Goal: Transaction & Acquisition: Subscribe to service/newsletter

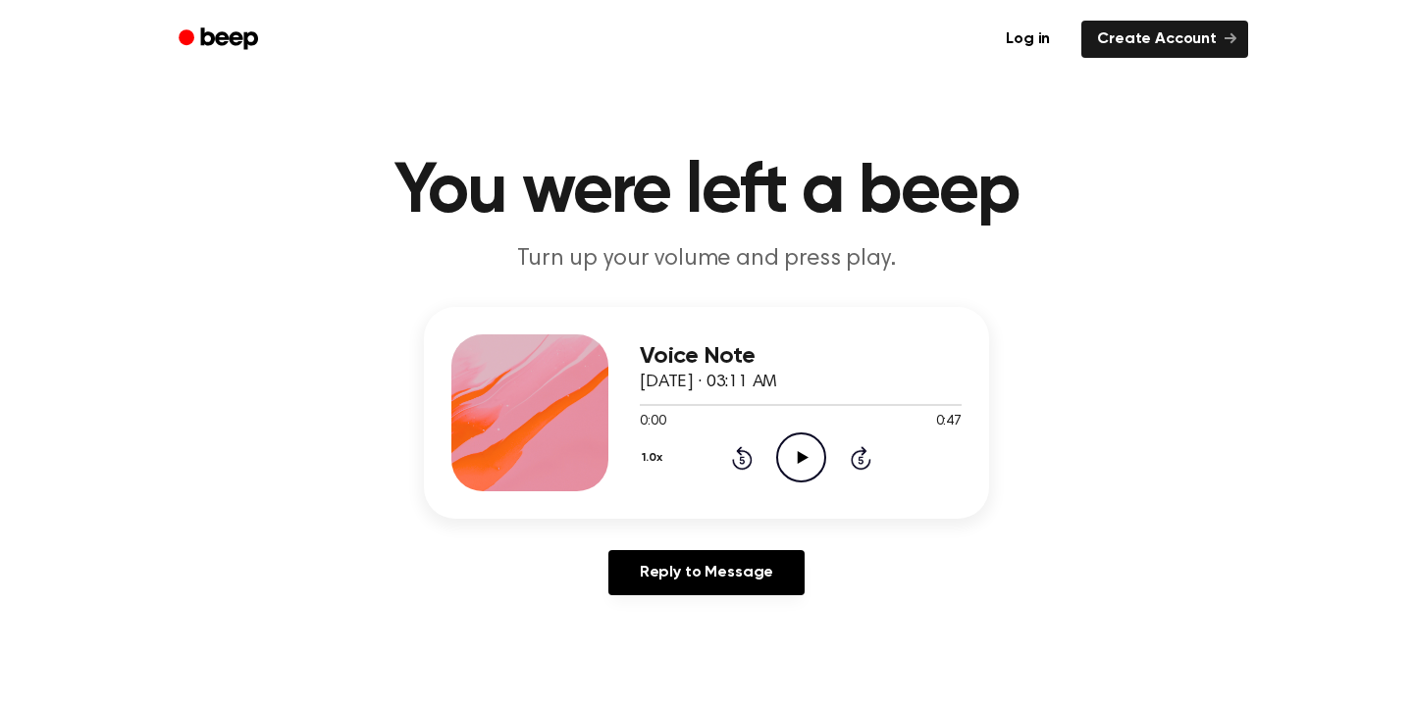
click at [799, 461] on icon at bounding box center [802, 457] width 11 height 13
click at [745, 461] on icon "Rewind 5 seconds" at bounding box center [742, 458] width 22 height 26
click at [797, 464] on icon at bounding box center [802, 457] width 11 height 13
click at [795, 470] on icon "Pause Audio" at bounding box center [801, 458] width 50 height 50
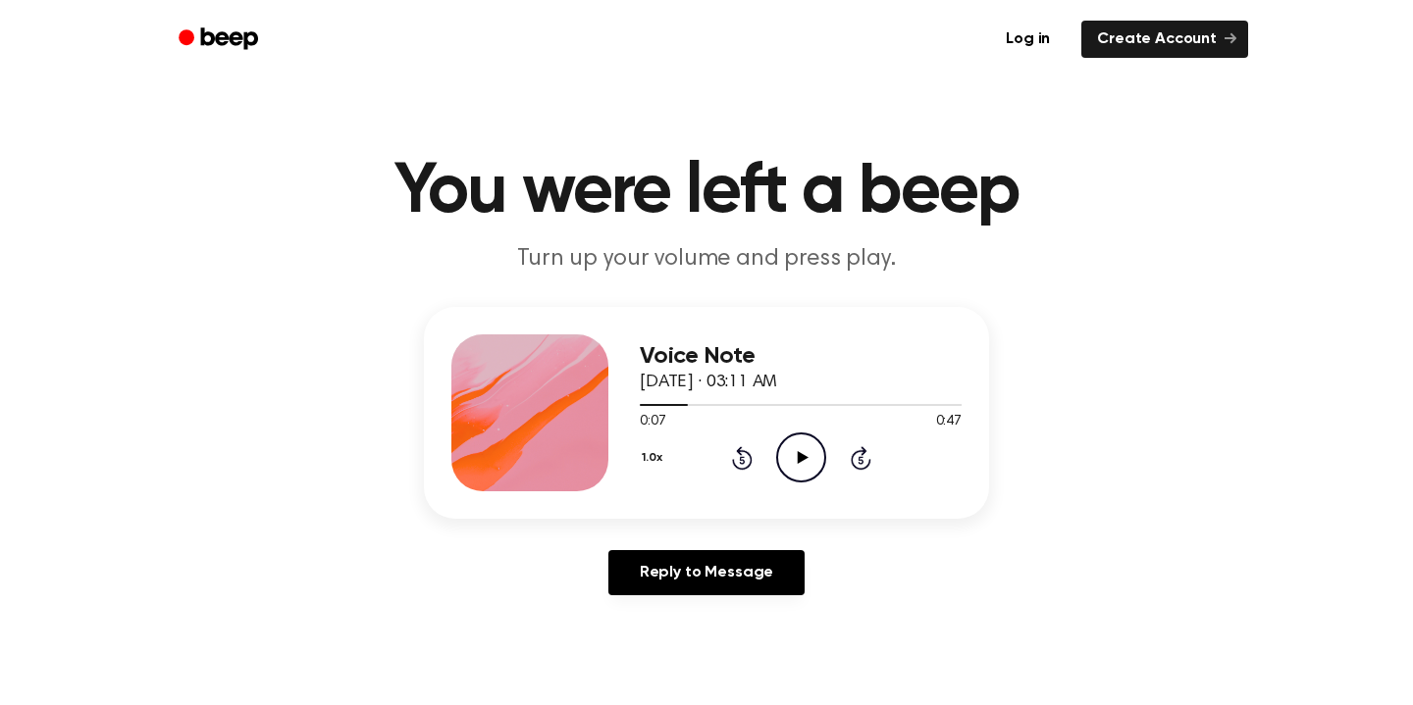
click at [802, 447] on icon "Play Audio" at bounding box center [801, 458] width 50 height 50
click at [802, 447] on icon "Pause Audio" at bounding box center [801, 458] width 50 height 50
click at [807, 471] on icon "Play Audio" at bounding box center [801, 458] width 50 height 50
click at [747, 466] on icon at bounding box center [742, 458] width 21 height 24
click at [802, 450] on icon "Pause Audio" at bounding box center [801, 458] width 50 height 50
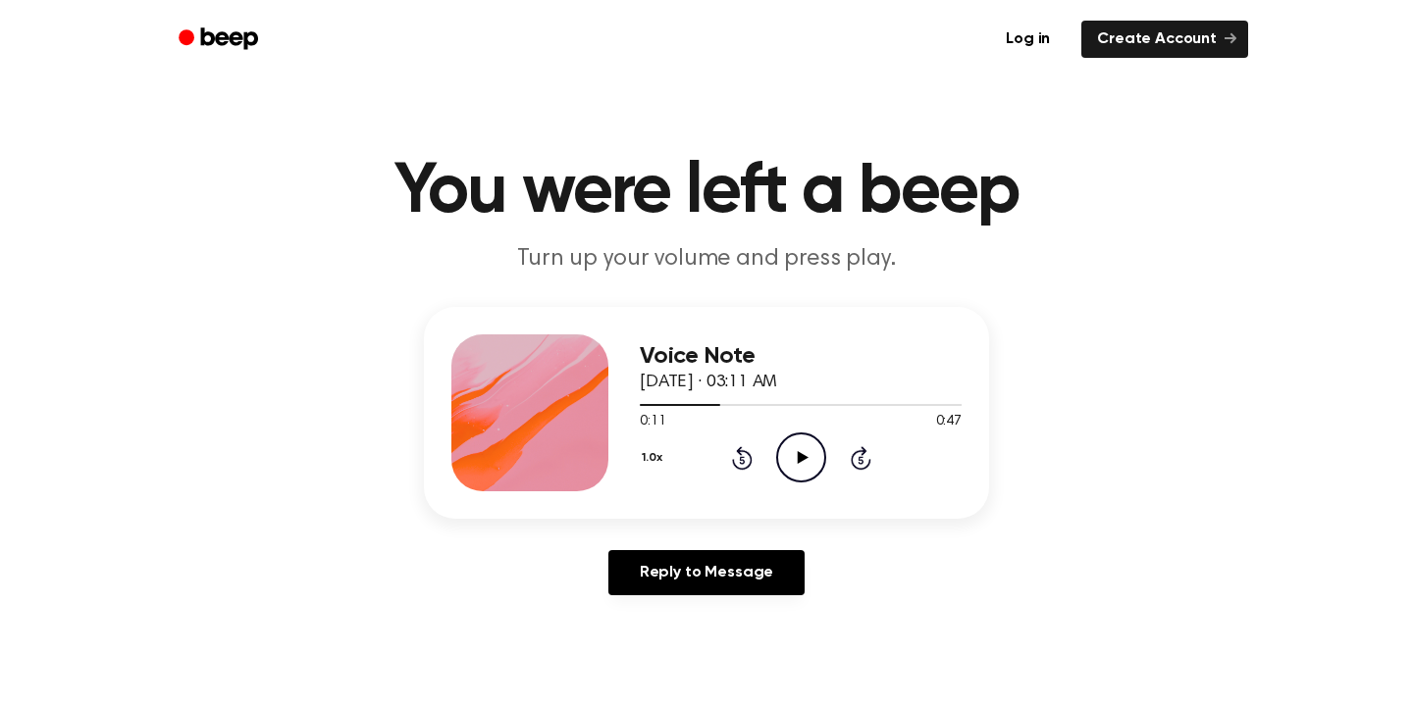
click at [802, 450] on icon "Play Audio" at bounding box center [801, 458] width 50 height 50
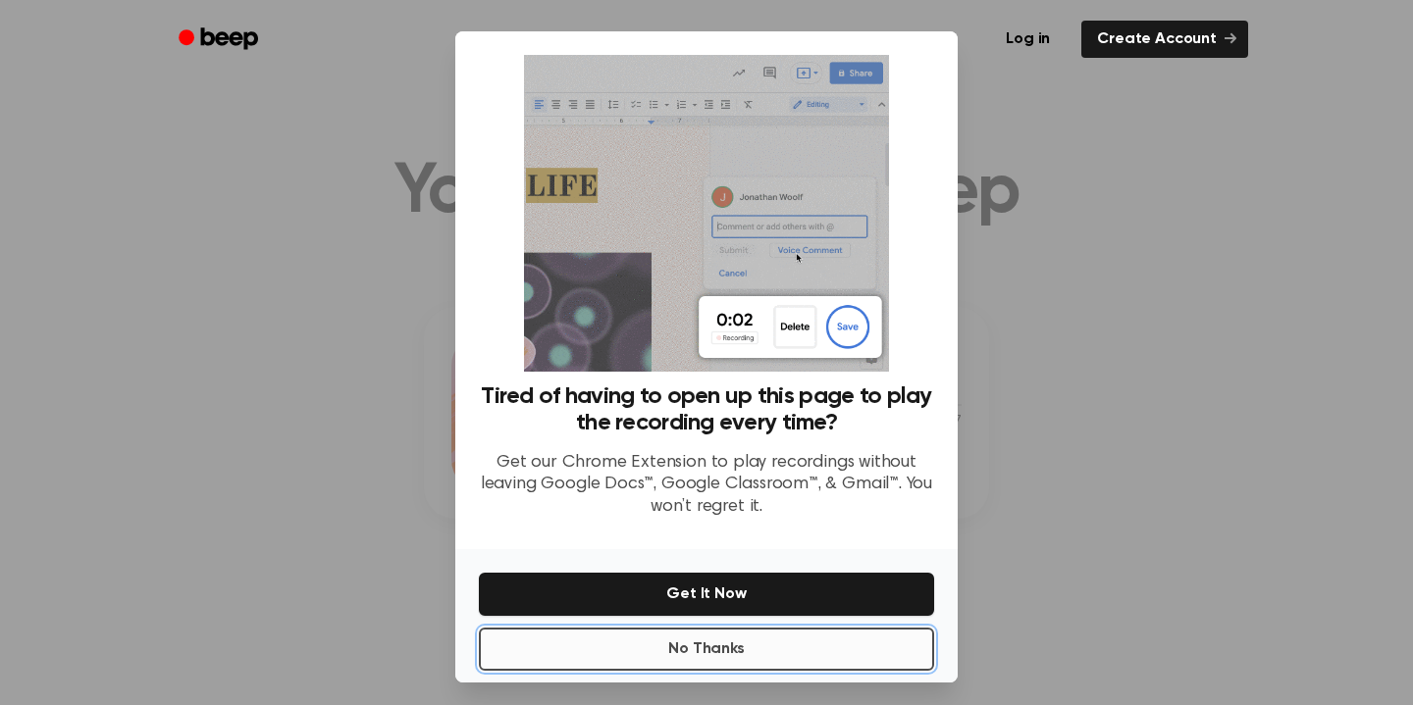
click at [752, 648] on button "No Thanks" at bounding box center [706, 649] width 455 height 43
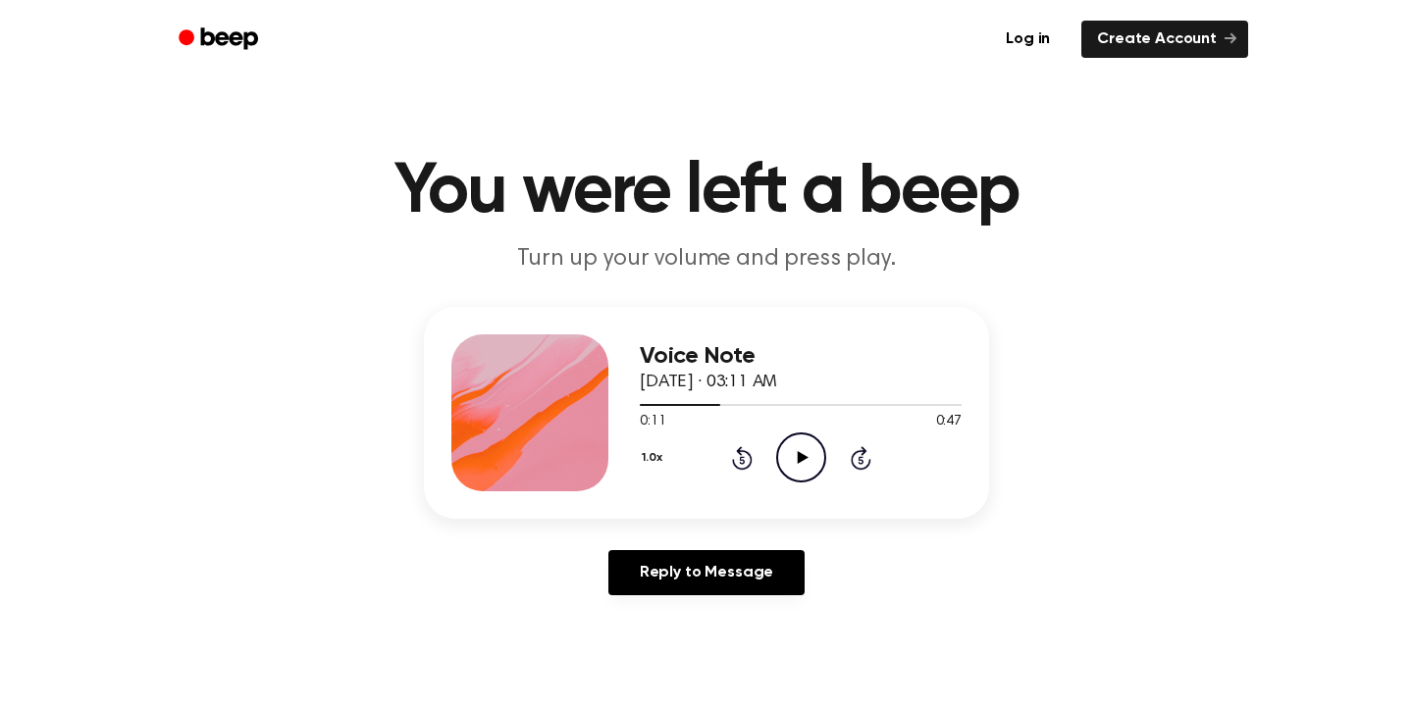
click at [799, 465] on icon "Play Audio" at bounding box center [801, 458] width 50 height 50
click at [746, 460] on icon "Rewind 5 seconds" at bounding box center [742, 458] width 22 height 26
click at [784, 465] on icon "Pause Audio" at bounding box center [801, 458] width 50 height 50
click at [805, 455] on icon "Play Audio" at bounding box center [801, 458] width 50 height 50
click at [749, 447] on icon "Rewind 5 seconds" at bounding box center [742, 458] width 22 height 26
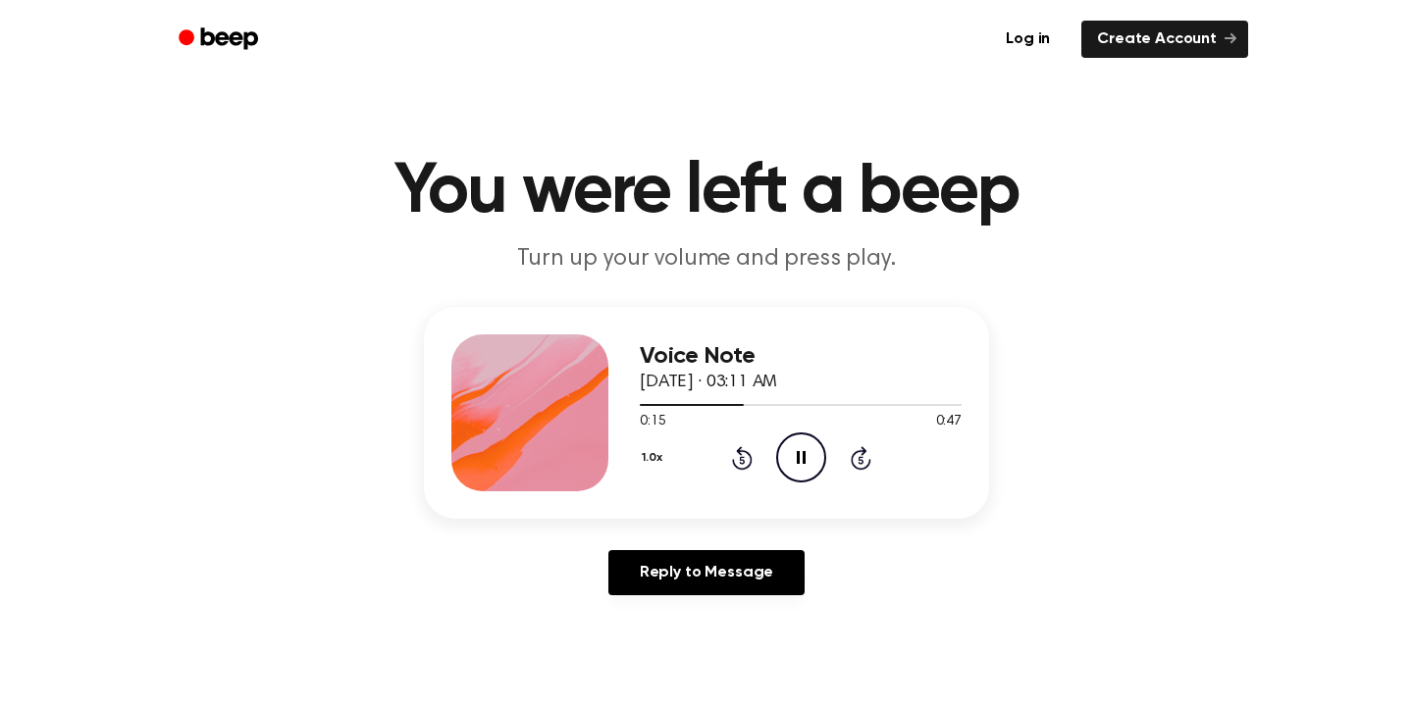
click at [791, 446] on icon "Pause Audio" at bounding box center [801, 458] width 50 height 50
click at [806, 456] on icon "Play Audio" at bounding box center [801, 458] width 50 height 50
click at [806, 456] on icon "Pause Audio" at bounding box center [801, 458] width 50 height 50
click at [803, 447] on icon "Play Audio" at bounding box center [801, 458] width 50 height 50
click at [808, 405] on div at bounding box center [738, 405] width 196 height 2
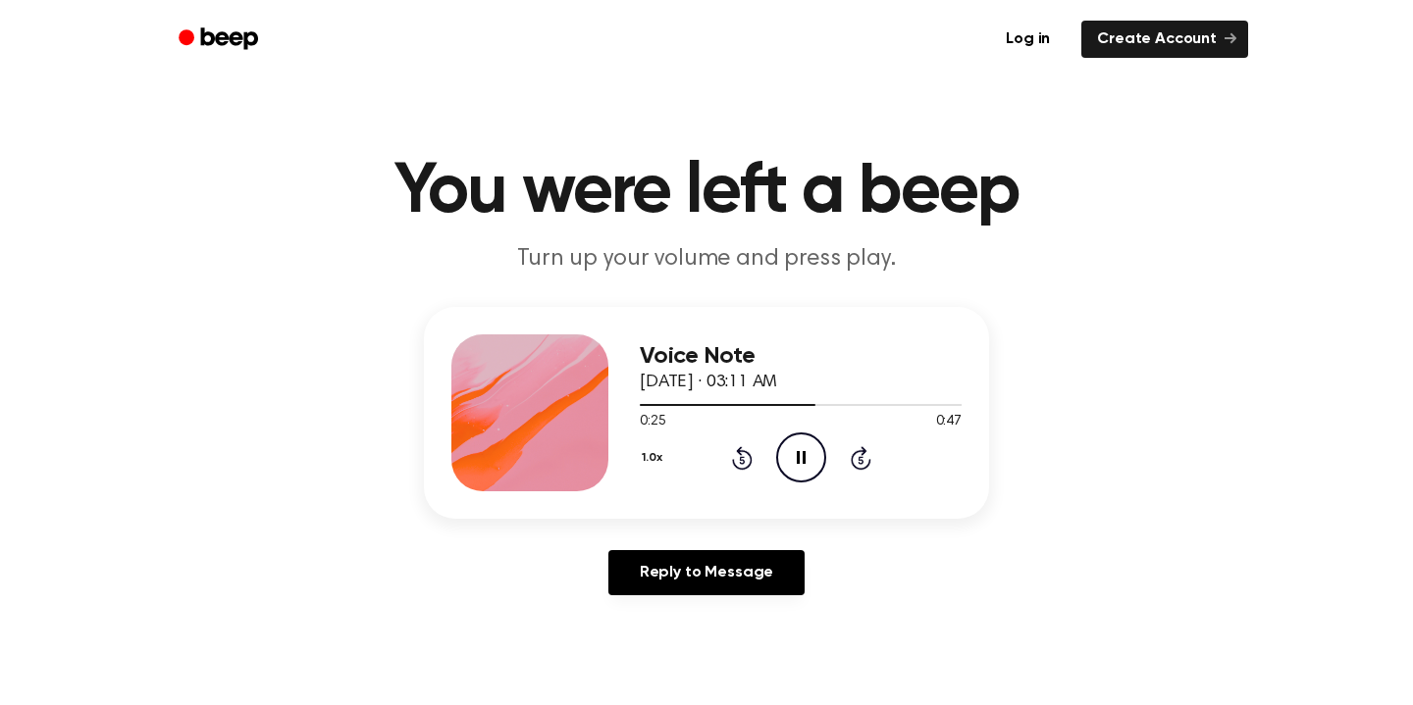
click at [803, 466] on icon "Pause Audio" at bounding box center [801, 458] width 50 height 50
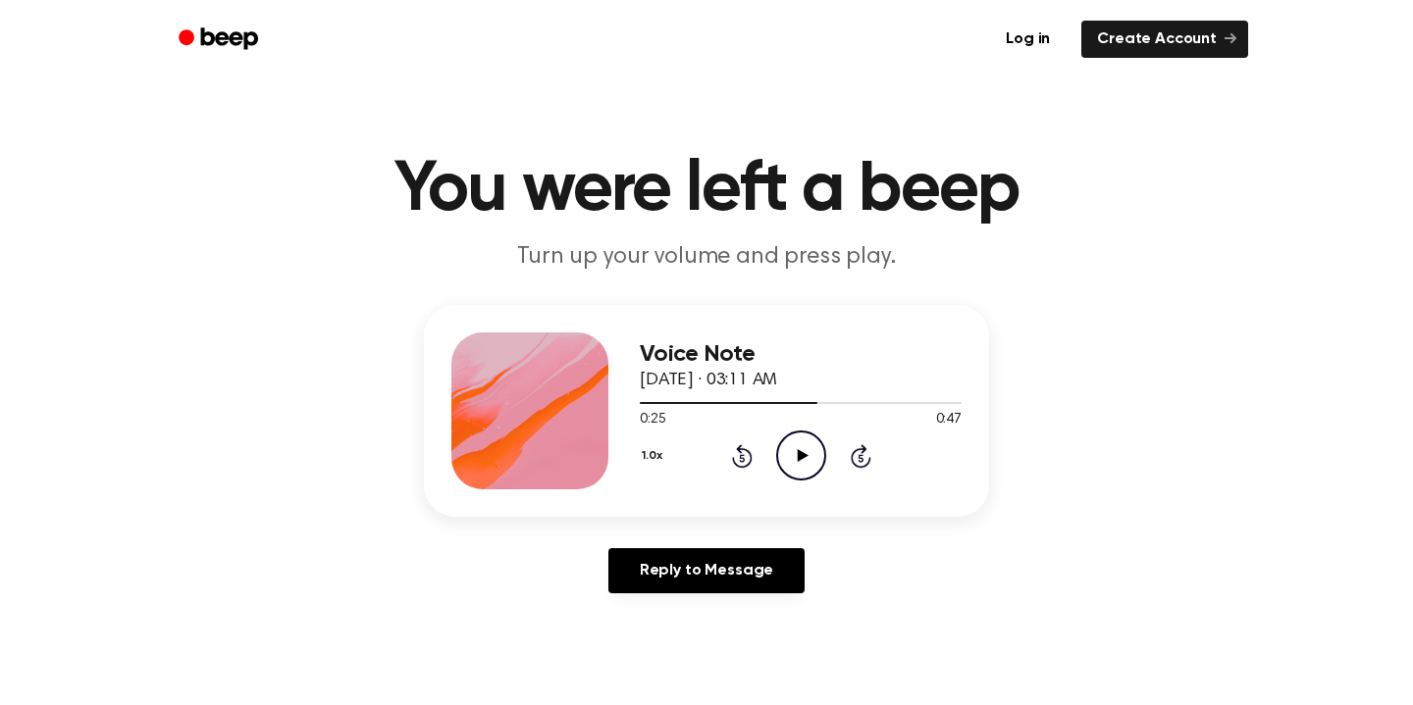
click at [810, 473] on icon "Play Audio" at bounding box center [801, 456] width 50 height 50
drag, startPoint x: 926, startPoint y: 401, endPoint x: 900, endPoint y: 401, distance: 26.5
click at [900, 401] on div at bounding box center [801, 402] width 322 height 16
click at [736, 574] on link "Reply to Message" at bounding box center [706, 570] width 196 height 45
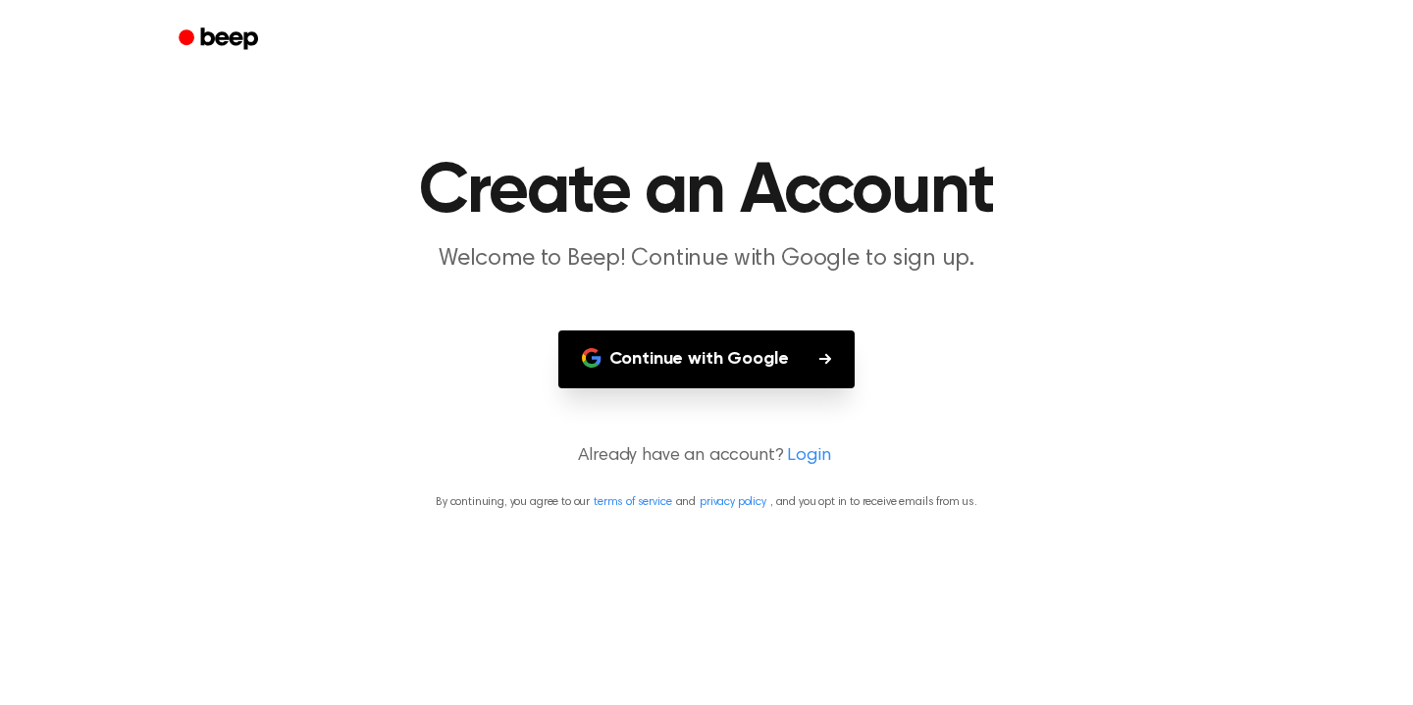
click at [743, 363] on button "Continue with Google" at bounding box center [706, 360] width 297 height 58
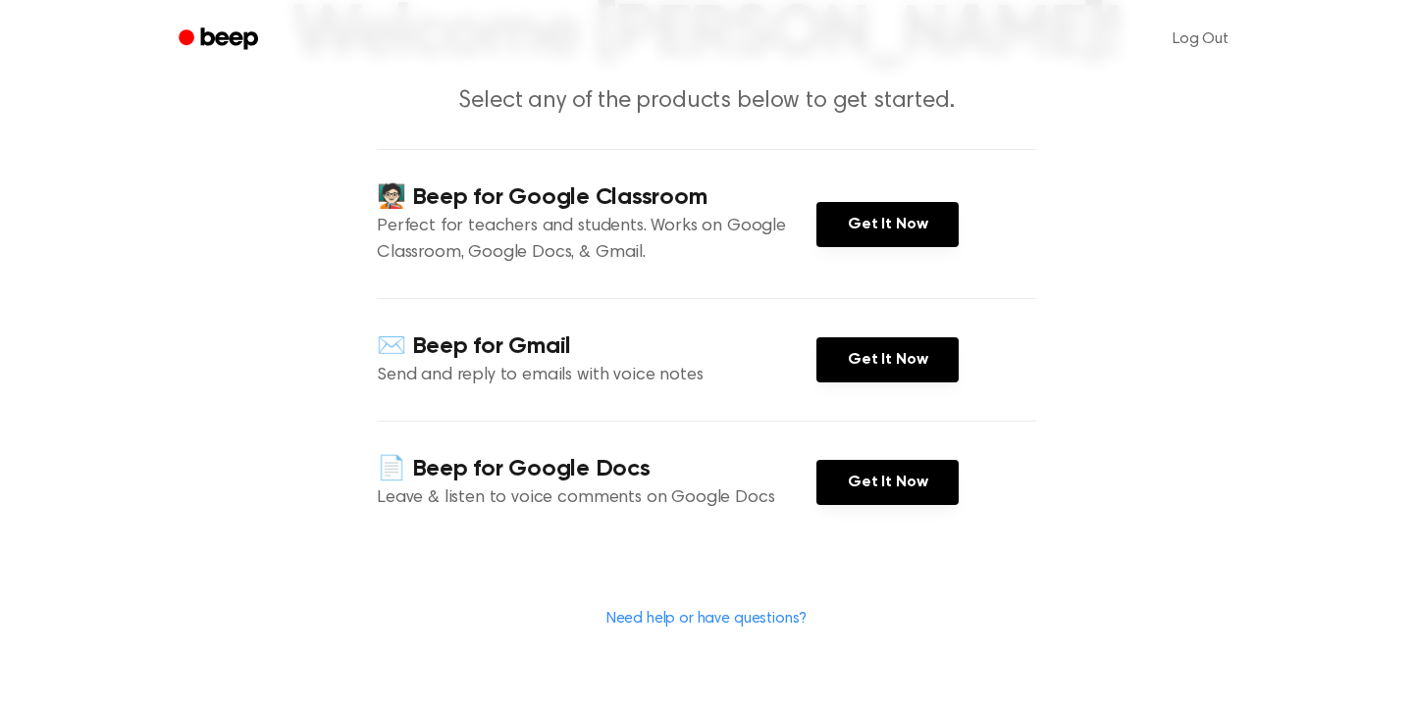
scroll to position [86, 0]
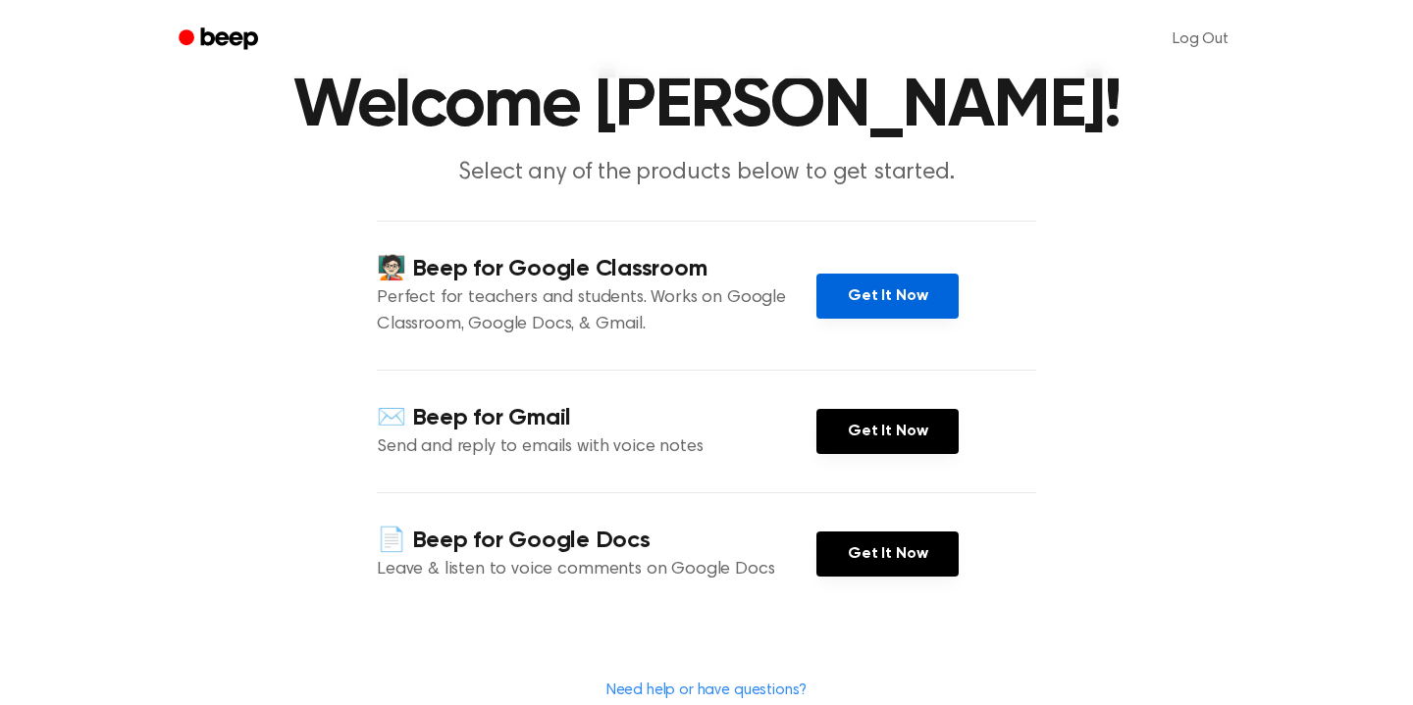
click at [860, 299] on link "Get It Now" at bounding box center [887, 296] width 142 height 45
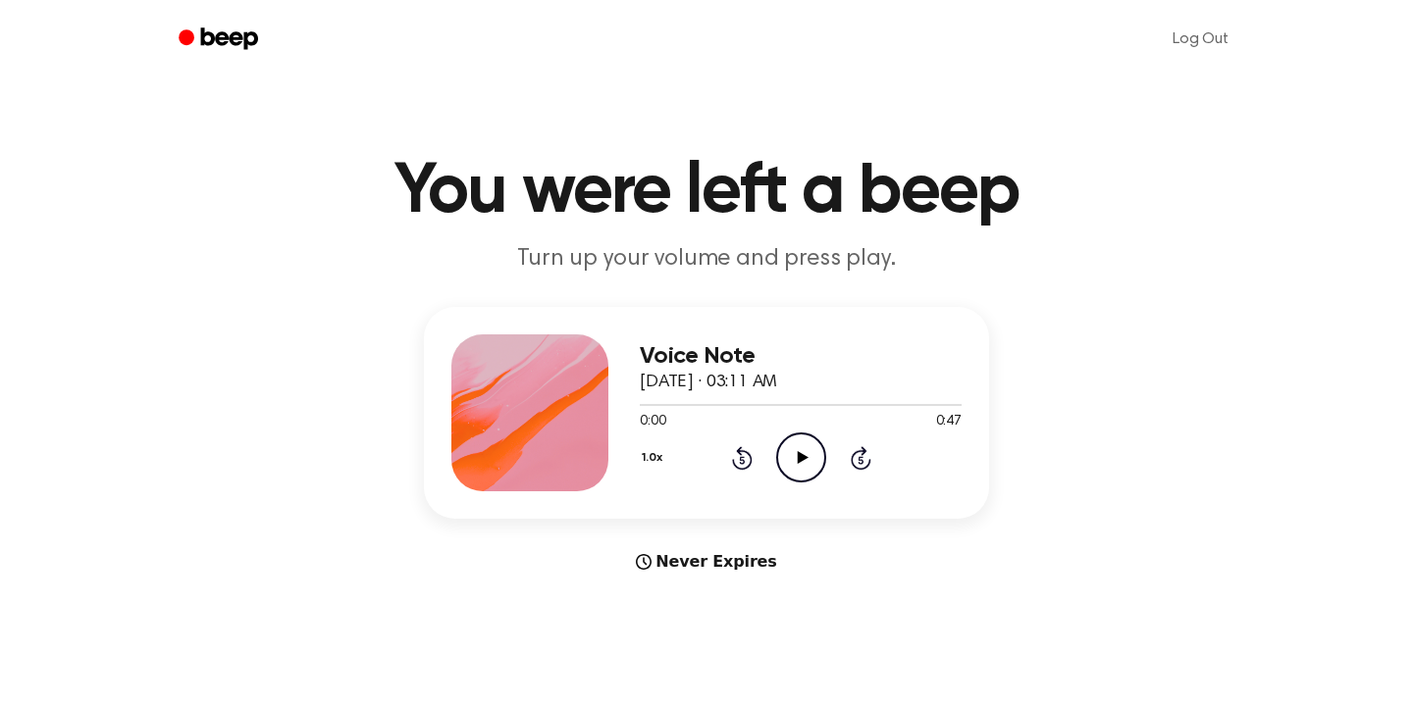
click at [799, 468] on icon "Play Audio" at bounding box center [801, 458] width 50 height 50
click at [902, 404] on div at bounding box center [801, 405] width 322 height 2
click at [715, 562] on div "Never Expires" at bounding box center [706, 562] width 565 height 24
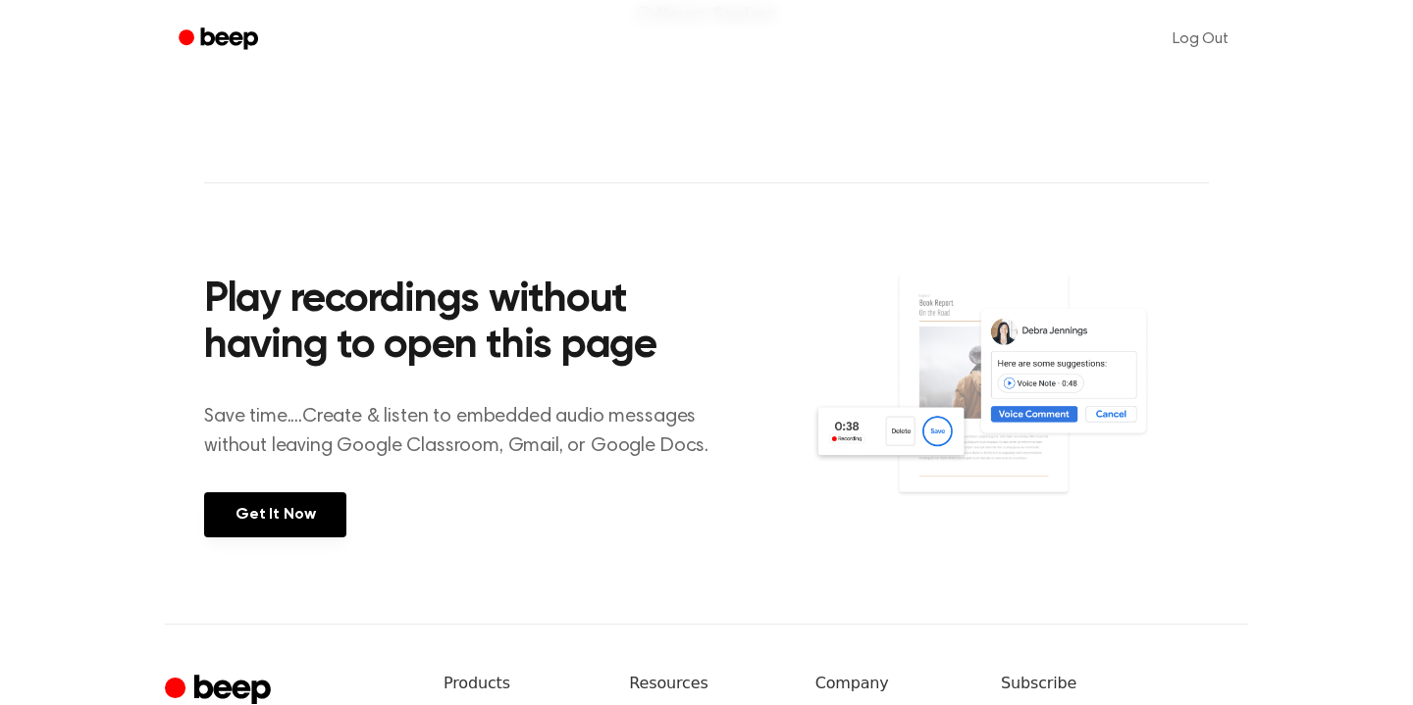
scroll to position [710, 0]
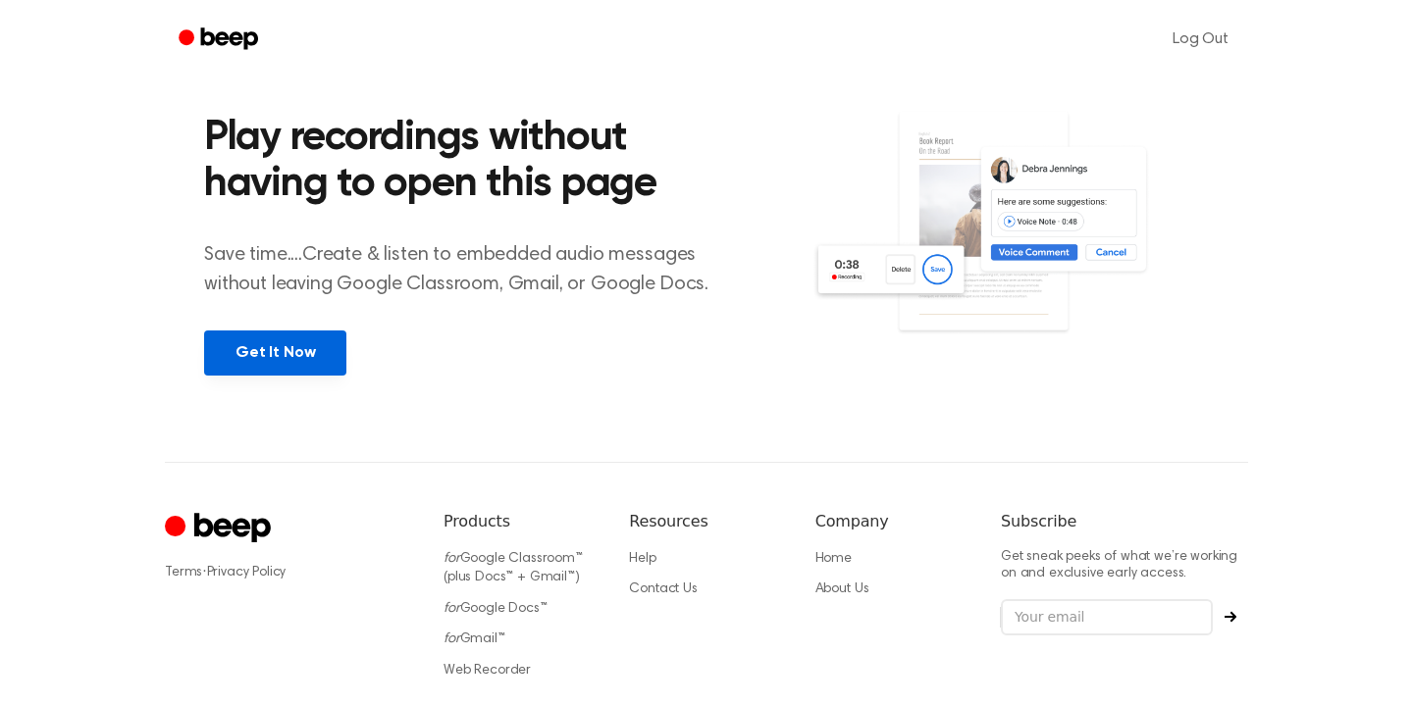
click at [266, 346] on link "Get It Now" at bounding box center [275, 353] width 142 height 45
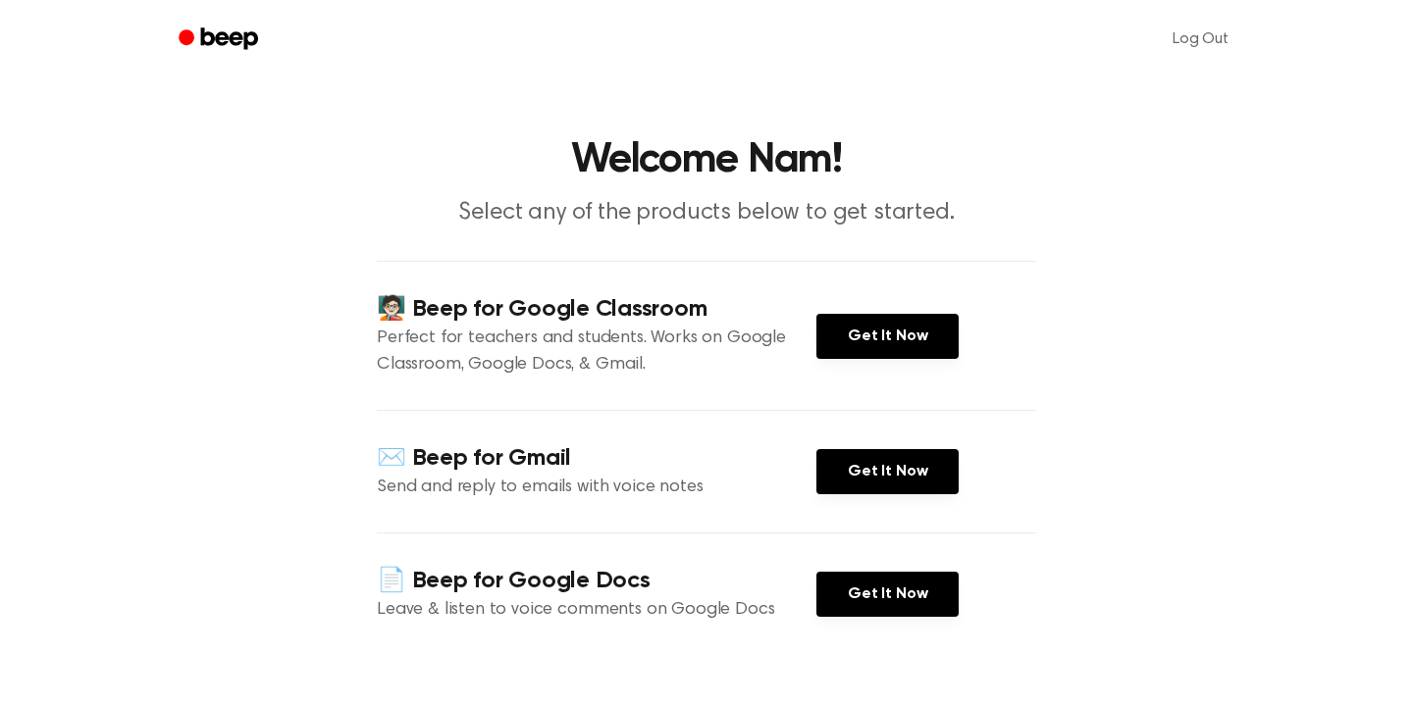
scroll to position [4, 0]
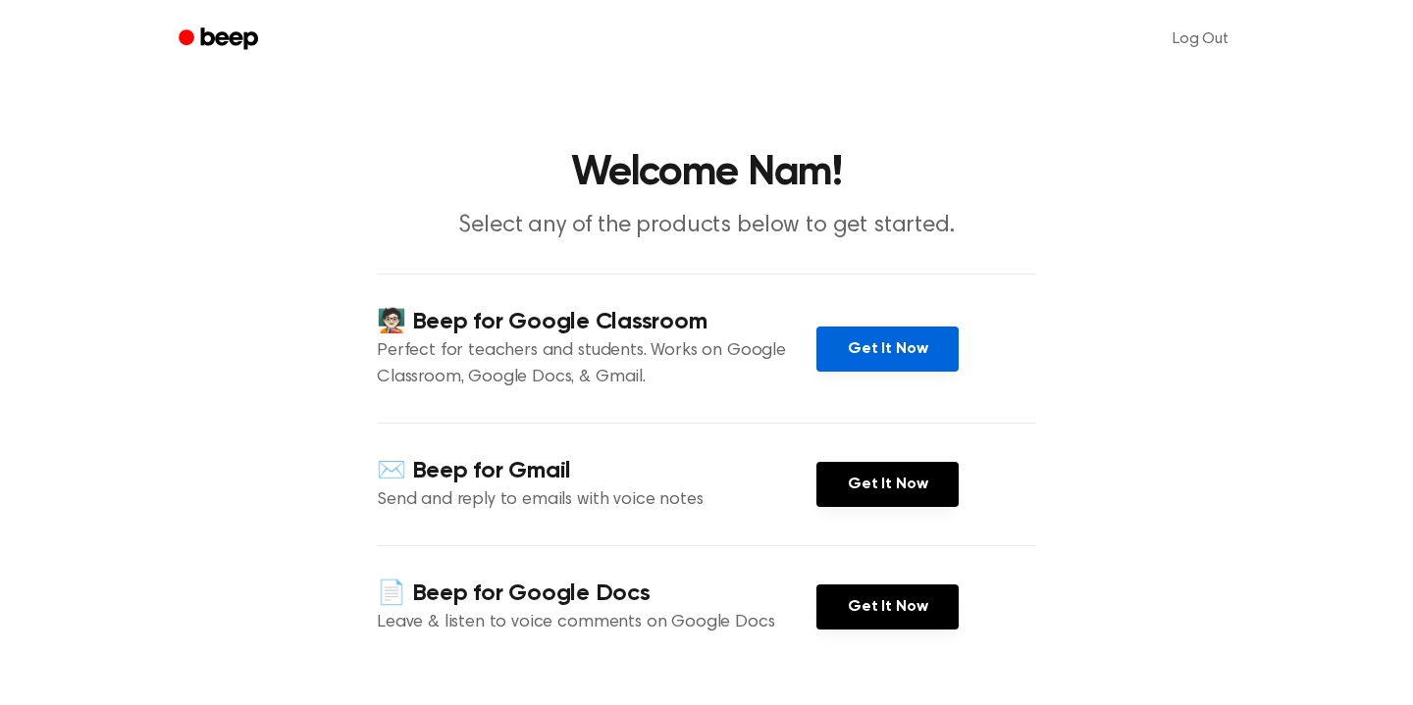
click at [877, 350] on link "Get It Now" at bounding box center [887, 349] width 142 height 45
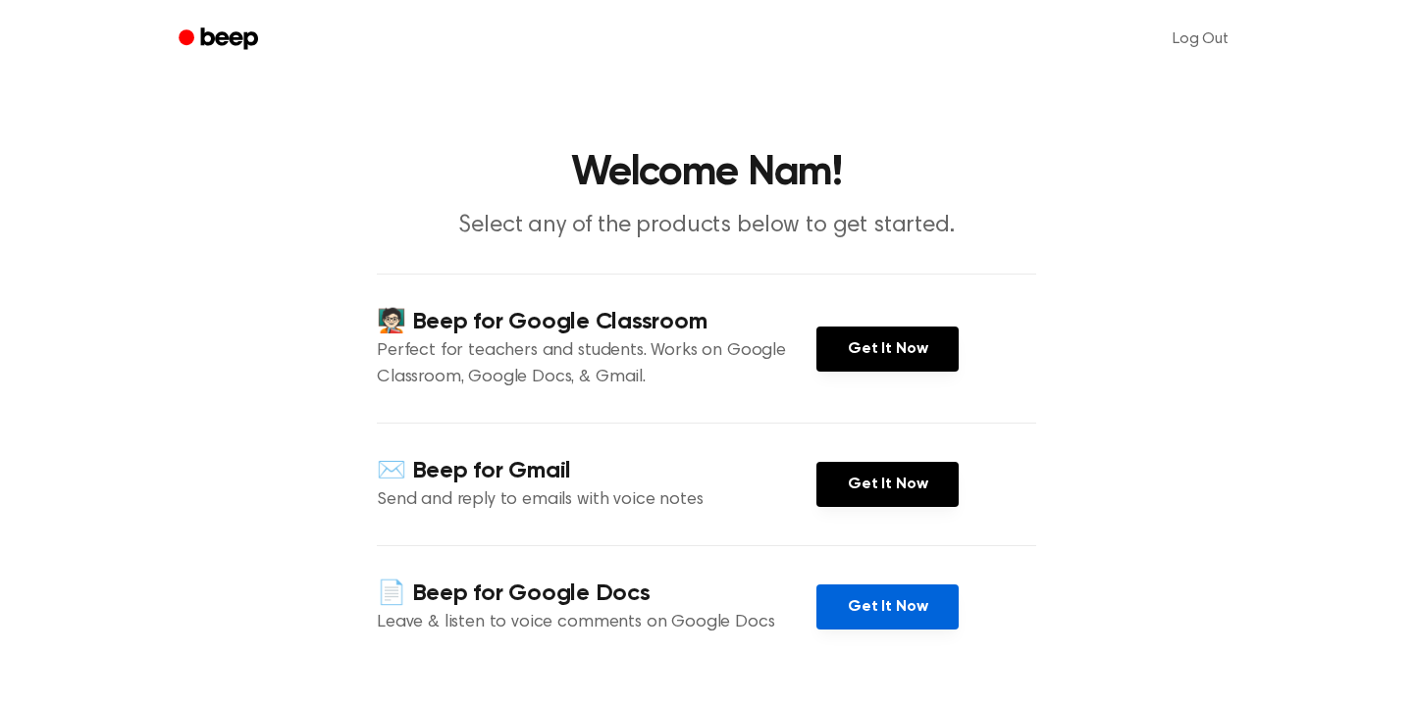
click at [917, 602] on link "Get It Now" at bounding box center [887, 607] width 142 height 45
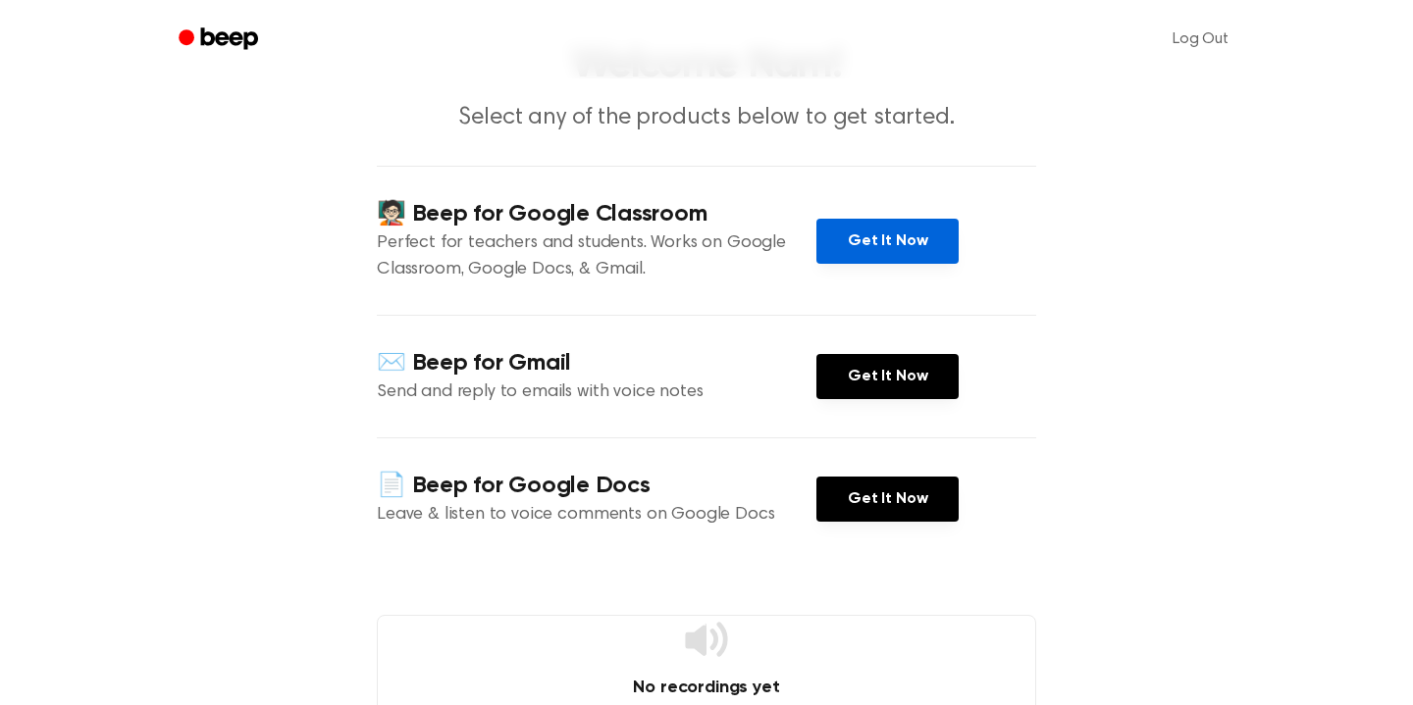
scroll to position [134, 0]
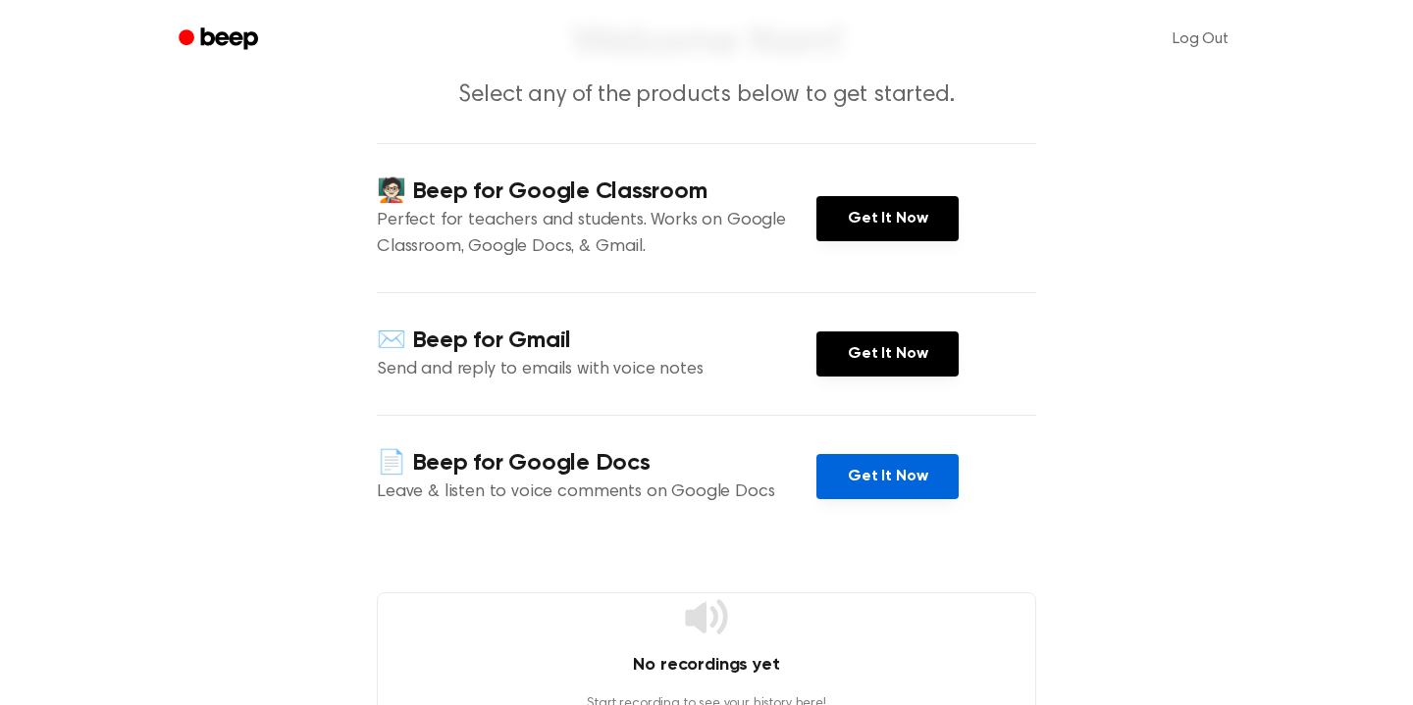
click at [882, 466] on link "Get It Now" at bounding box center [887, 476] width 142 height 45
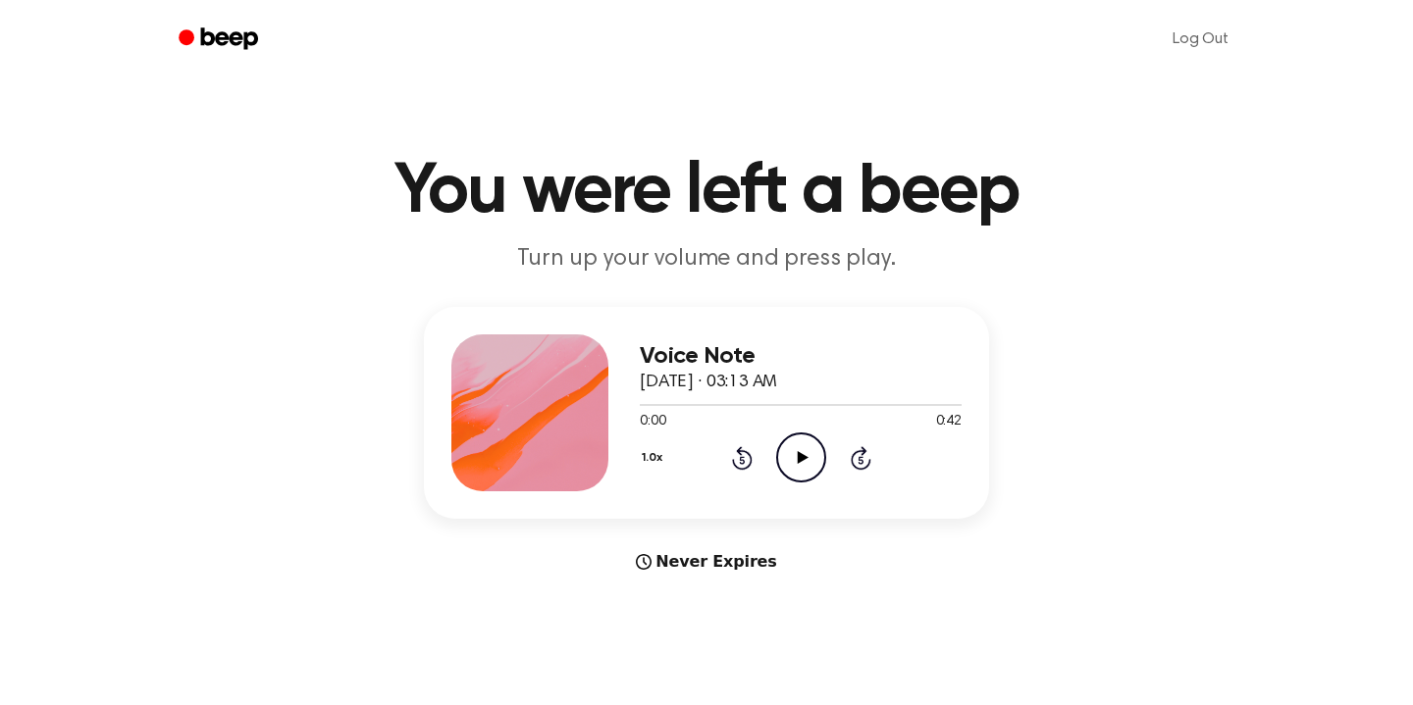
click at [811, 454] on icon "Play Audio" at bounding box center [801, 458] width 50 height 50
click at [716, 402] on div at bounding box center [801, 404] width 322 height 16
drag, startPoint x: 717, startPoint y: 404, endPoint x: 689, endPoint y: 403, distance: 28.5
click at [689, 403] on div at bounding box center [801, 404] width 322 height 16
click at [801, 445] on icon "Pause Audio" at bounding box center [801, 458] width 50 height 50
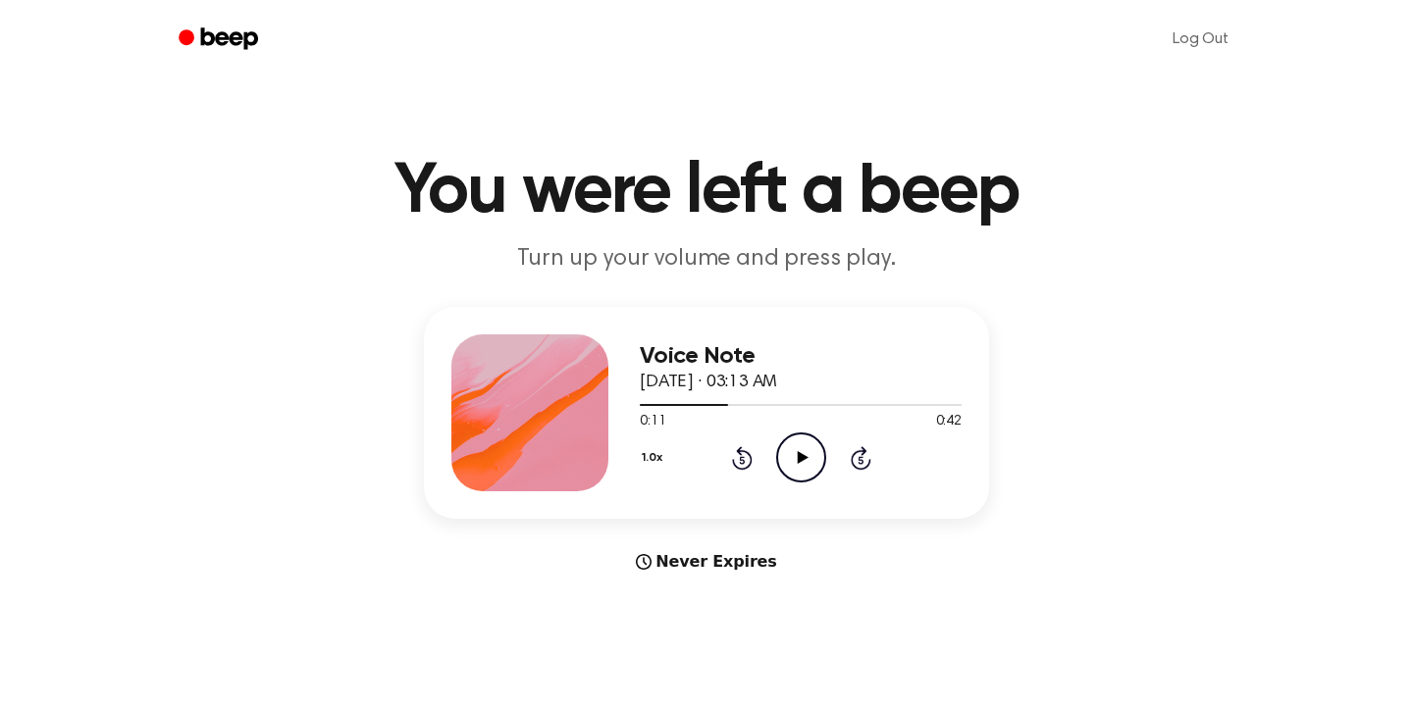
click at [812, 451] on icon "Play Audio" at bounding box center [801, 458] width 50 height 50
click at [742, 451] on icon at bounding box center [742, 458] width 21 height 24
click at [735, 452] on icon "Rewind 5 seconds" at bounding box center [742, 458] width 22 height 26
click at [784, 461] on icon "Pause Audio" at bounding box center [801, 458] width 50 height 50
click at [806, 460] on icon "Play Audio" at bounding box center [801, 458] width 50 height 50
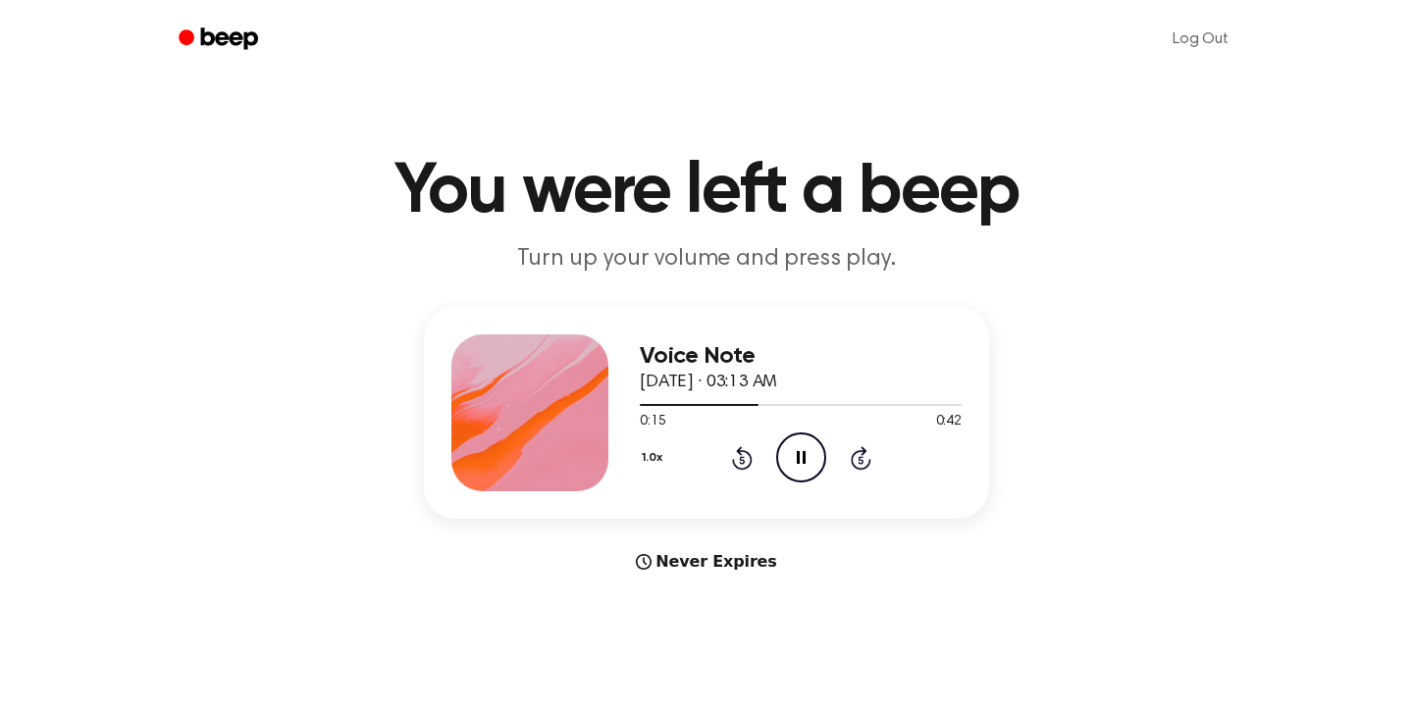
click at [806, 460] on icon "Pause Audio" at bounding box center [801, 458] width 50 height 50
click at [806, 460] on icon "Play Audio" at bounding box center [801, 458] width 50 height 50
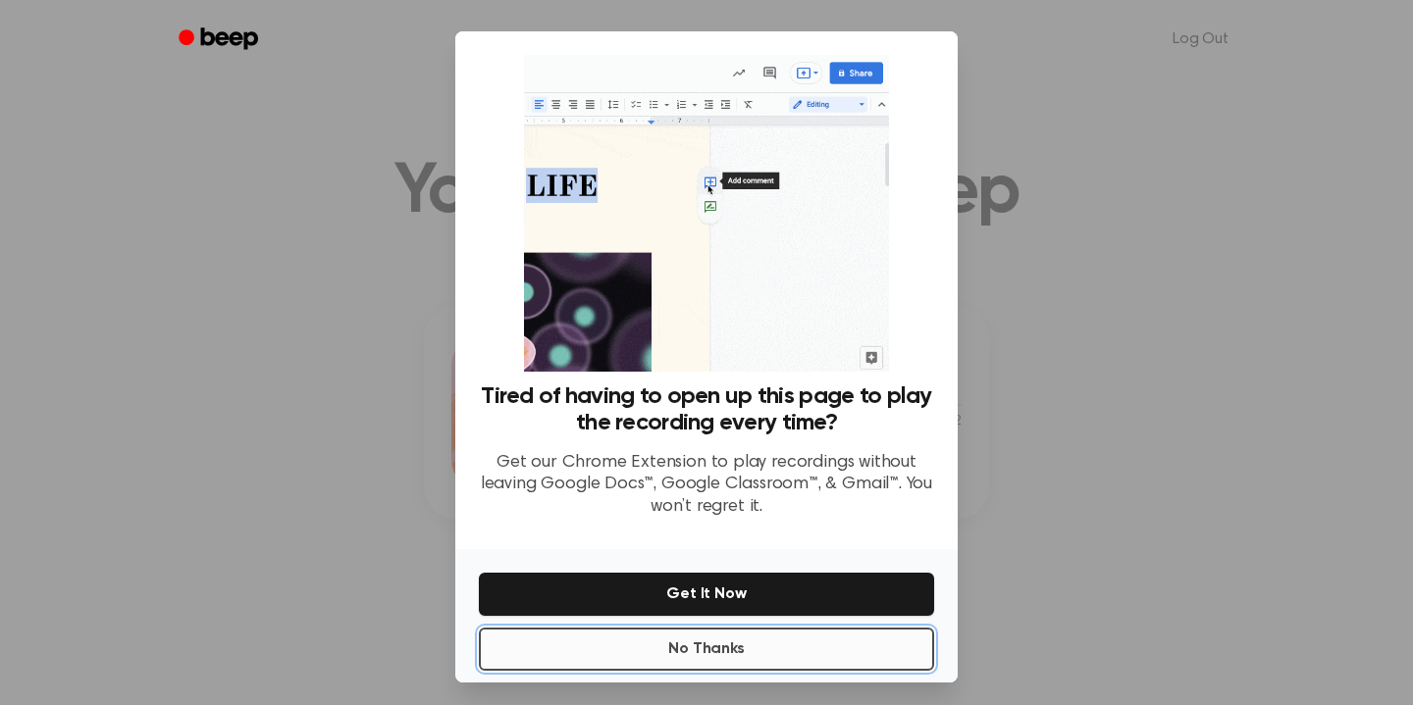
click at [866, 645] on button "No Thanks" at bounding box center [706, 649] width 455 height 43
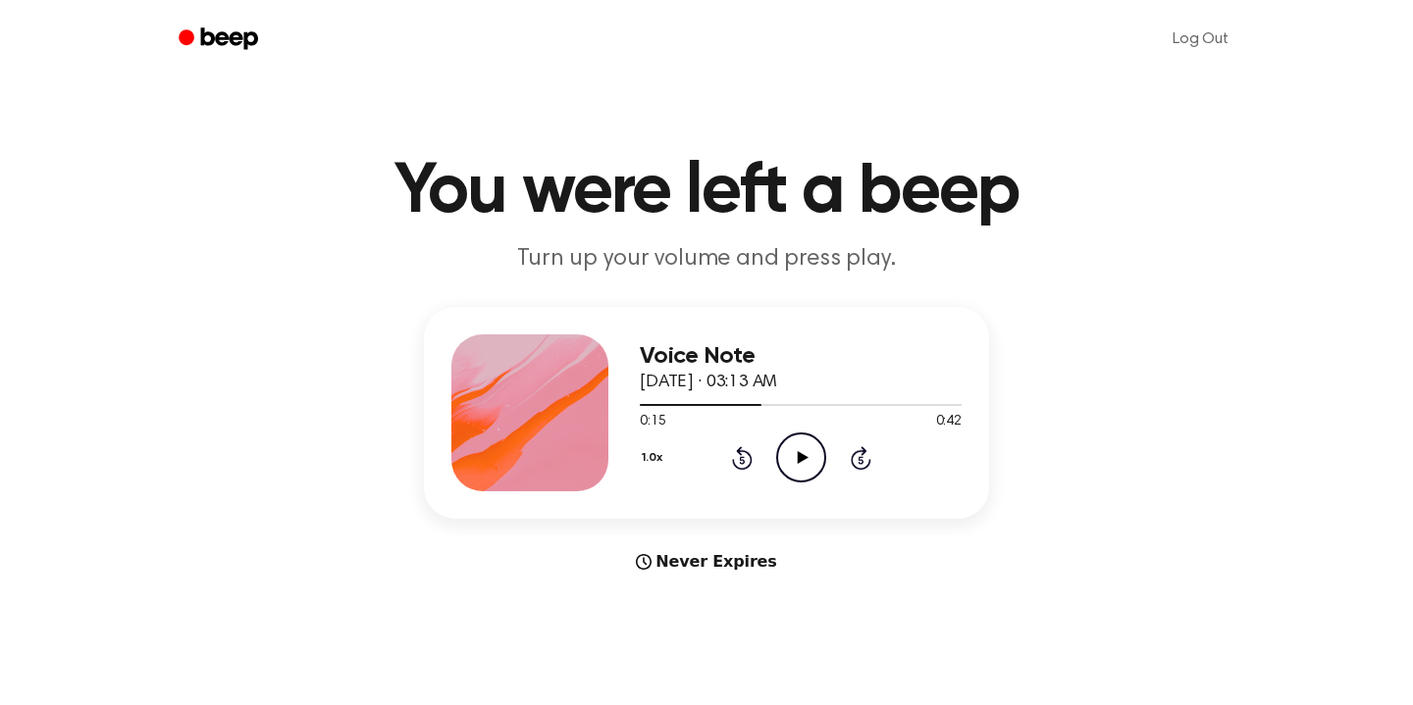
click at [797, 456] on icon "Play Audio" at bounding box center [801, 458] width 50 height 50
click at [750, 446] on icon "Rewind 5 seconds" at bounding box center [742, 458] width 22 height 26
click at [787, 457] on icon "Pause Audio" at bounding box center [801, 458] width 50 height 50
